Goal: Task Accomplishment & Management: Manage account settings

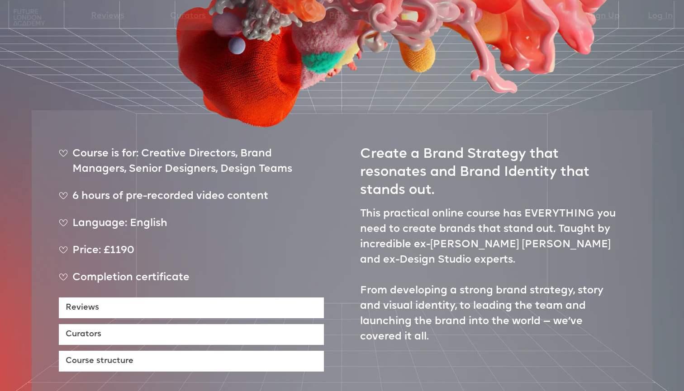
scroll to position [373, 0]
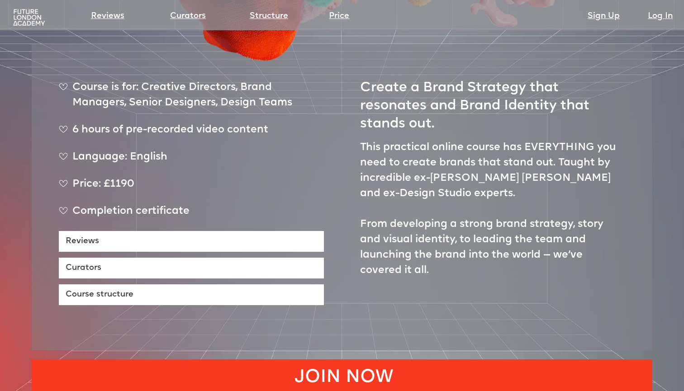
click at [326, 360] on link "JOIN NOW" at bounding box center [342, 376] width 621 height 33
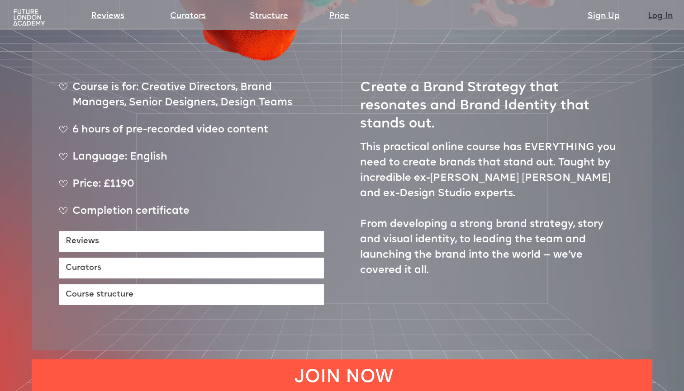
click at [667, 13] on link "Log In" at bounding box center [660, 16] width 25 height 13
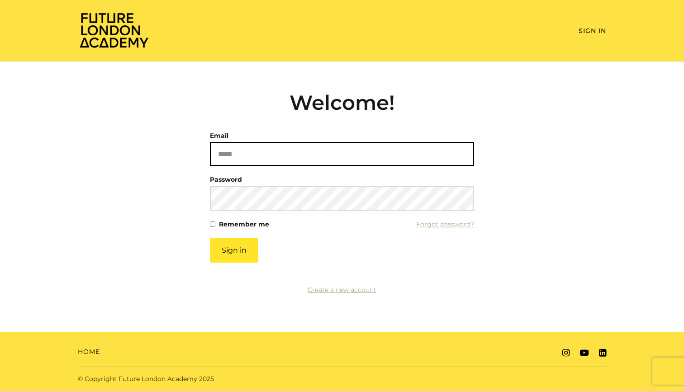
type input "**********"
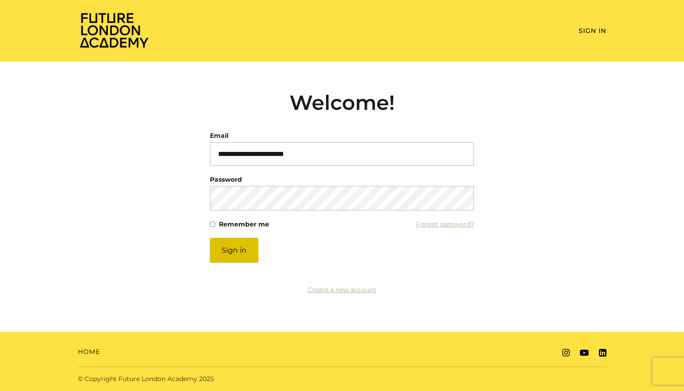
click at [241, 253] on button "Sign in" at bounding box center [234, 250] width 48 height 25
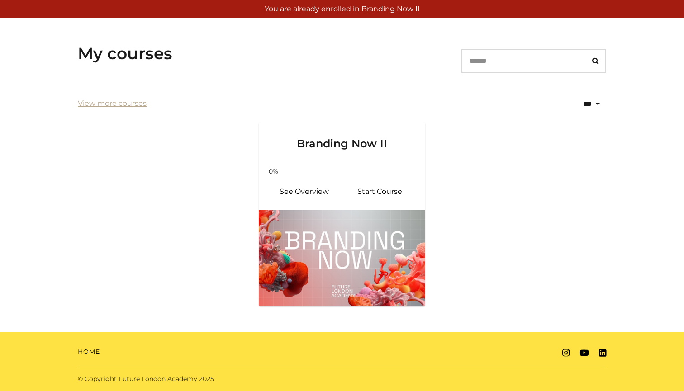
scroll to position [131, 0]
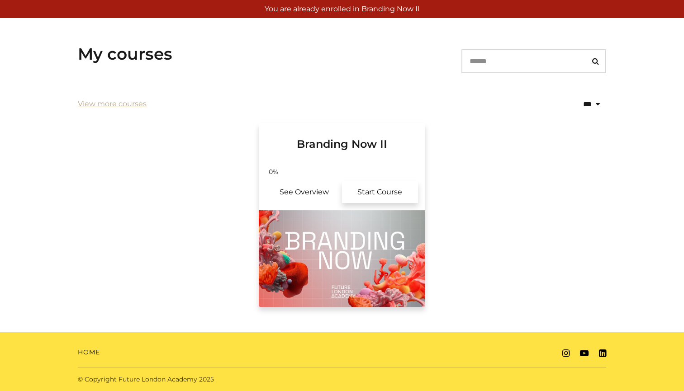
click at [374, 192] on link "Start Course" at bounding box center [380, 192] width 76 height 22
